Goal: Transaction & Acquisition: Purchase product/service

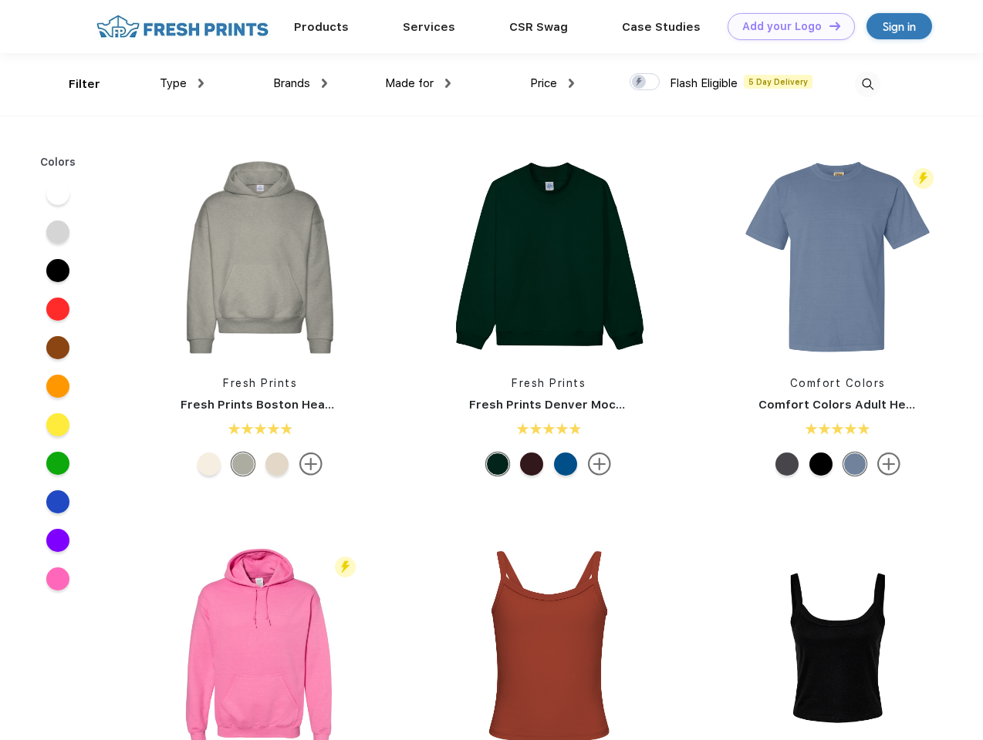
click at [785, 26] on link "Add your Logo Design Tool" at bounding box center [790, 26] width 127 height 27
click at [0, 0] on div "Design Tool" at bounding box center [0, 0] width 0 height 0
click at [828, 25] on link "Add your Logo Design Tool" at bounding box center [790, 26] width 127 height 27
click at [74, 84] on div "Filter" at bounding box center [85, 85] width 32 height 18
click at [182, 83] on span "Type" at bounding box center [173, 83] width 27 height 14
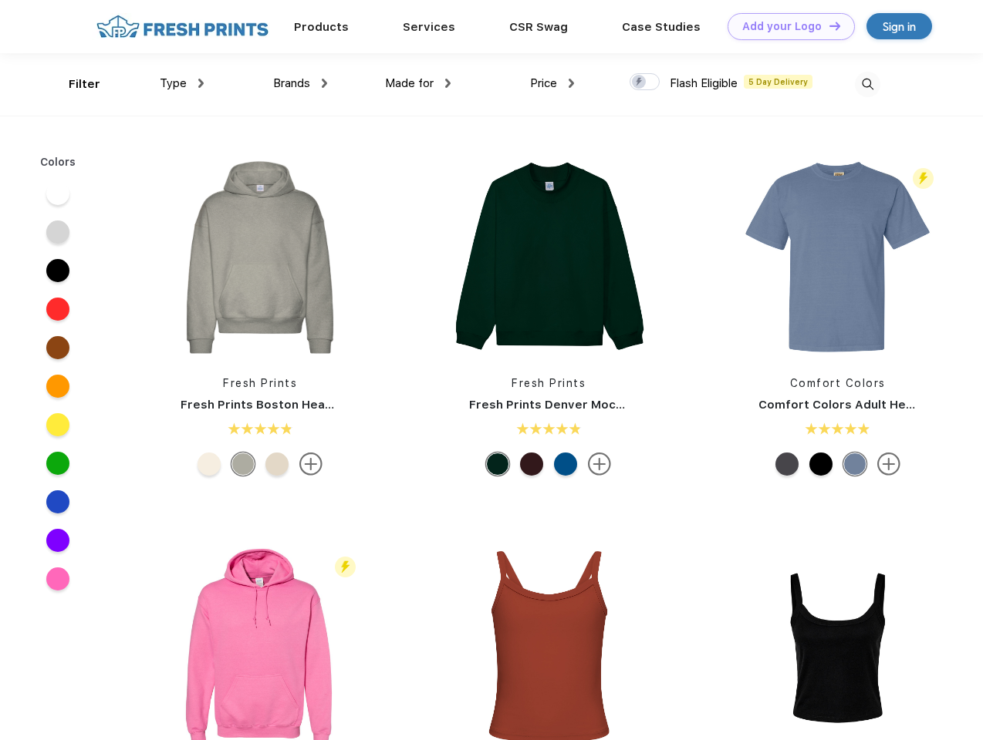
click at [300, 83] on span "Brands" at bounding box center [291, 83] width 37 height 14
click at [418, 83] on span "Made for" at bounding box center [409, 83] width 49 height 14
click at [552, 83] on span "Price" at bounding box center [543, 83] width 27 height 14
click at [645, 83] on div at bounding box center [644, 81] width 30 height 17
click at [639, 83] on input "checkbox" at bounding box center [634, 77] width 10 height 10
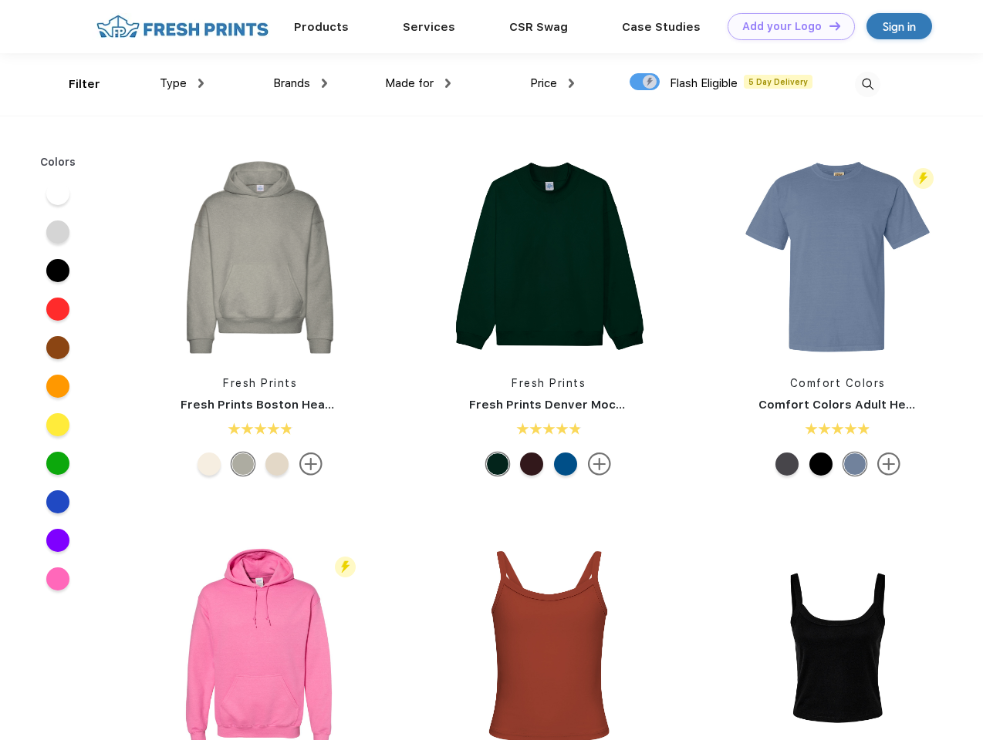
click at [867, 84] on img at bounding box center [867, 84] width 25 height 25
